Goal: Check status

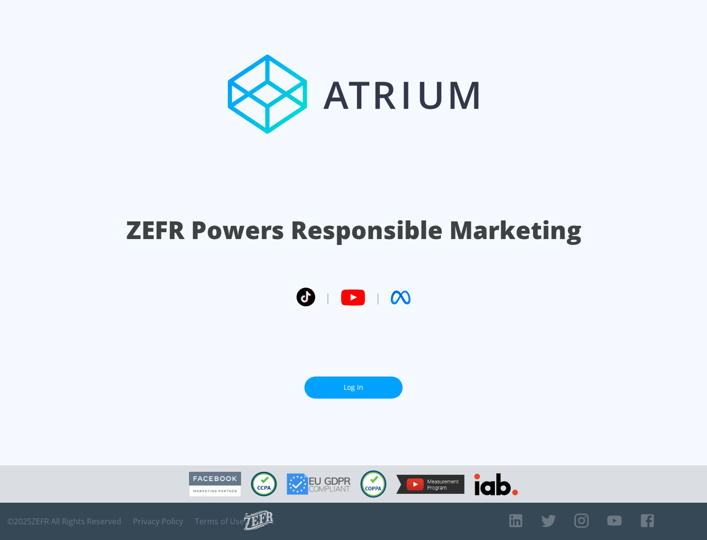
click at [353, 383] on link "Log In" at bounding box center [353, 387] width 98 height 22
